Goal: Information Seeking & Learning: Learn about a topic

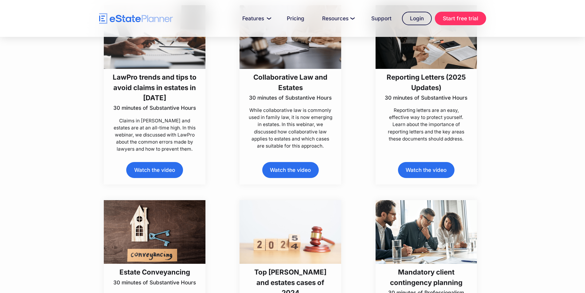
scroll to position [399, 0]
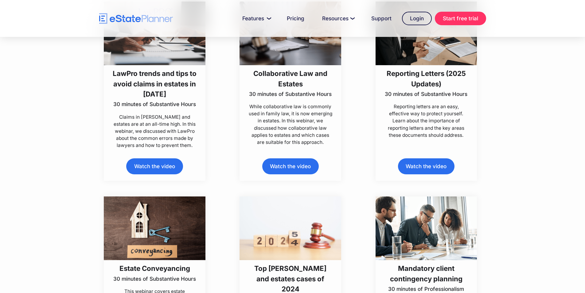
click at [160, 92] on h3 "LawPro trends and tips to avoid claims in estates in [DATE]" at bounding box center [154, 83] width 85 height 31
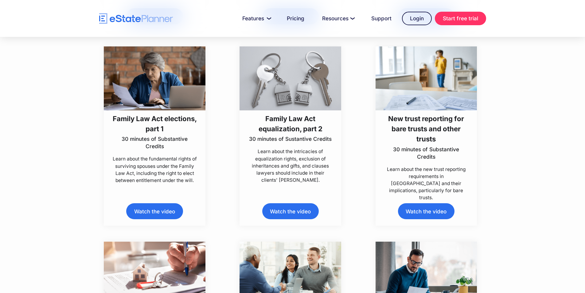
scroll to position [1905, 0]
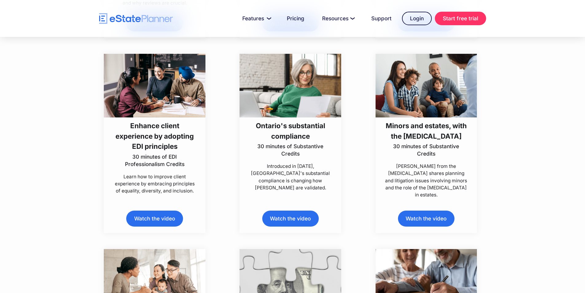
click at [152, 218] on link "Watch the video" at bounding box center [154, 218] width 57 height 16
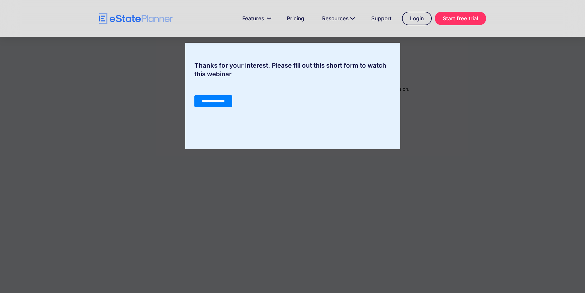
click at [218, 100] on input "**********" at bounding box center [213, 101] width 38 height 12
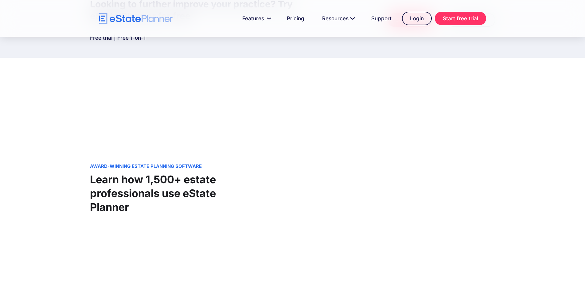
scroll to position [338, 0]
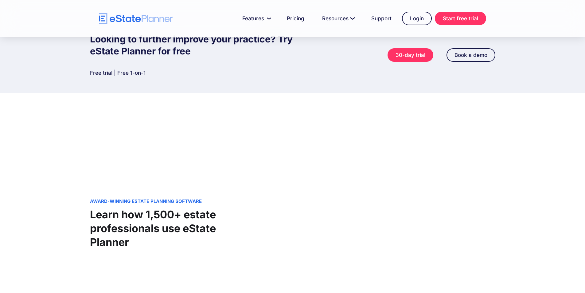
click at [196, 176] on div "AWARD-WINNING ESTATE PLANNING SOFTWARE Learn how 1,500+ estate professionals us…" at bounding box center [292, 214] width 405 height 243
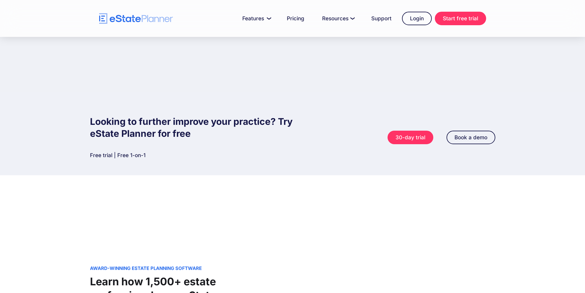
scroll to position [247, 0]
